Goal: Obtain resource: Download file/media

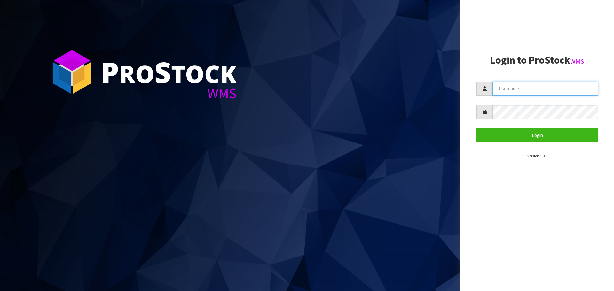
click at [537, 95] on input "text" at bounding box center [545, 89] width 106 height 14
type input "PACIFICBIOLOGICS"
click at [477, 129] on button "Login" at bounding box center [538, 136] width 122 height 14
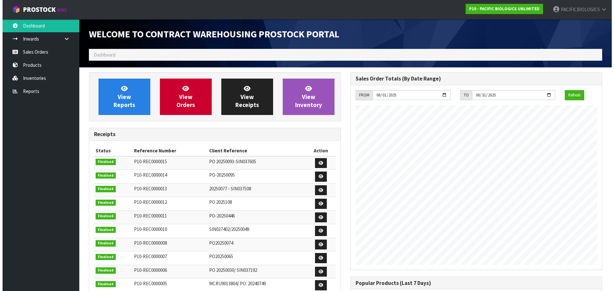
scroll to position [282, 261]
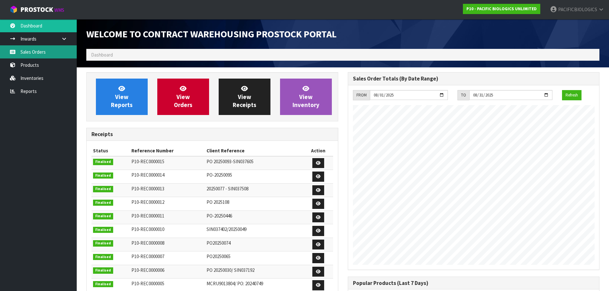
click at [24, 53] on link "Sales Orders" at bounding box center [38, 51] width 77 height 13
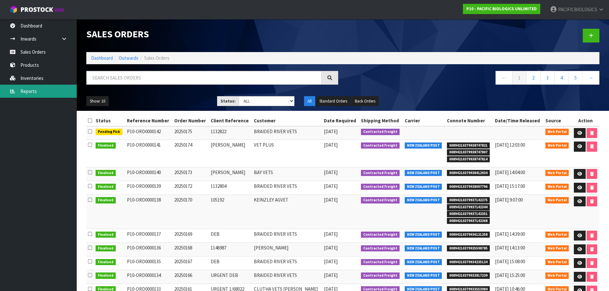
click at [19, 92] on link "Reports" at bounding box center [38, 91] width 77 height 13
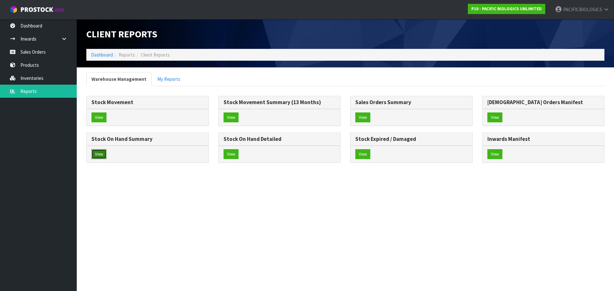
click at [100, 154] on button "View" at bounding box center [98, 154] width 15 height 10
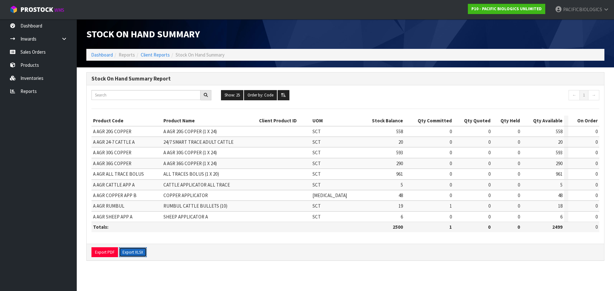
click at [134, 253] on button "Export XLSX" at bounding box center [133, 253] width 28 height 10
